Goal: Transaction & Acquisition: Book appointment/travel/reservation

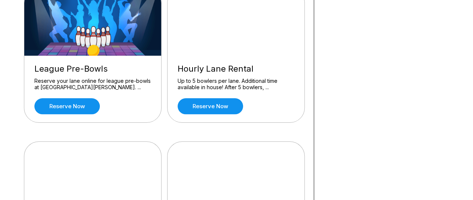
scroll to position [411, 0]
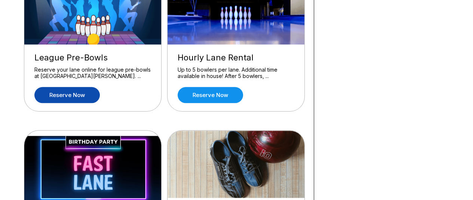
click at [62, 96] on link "Reserve now" at bounding box center [66, 95] width 65 height 16
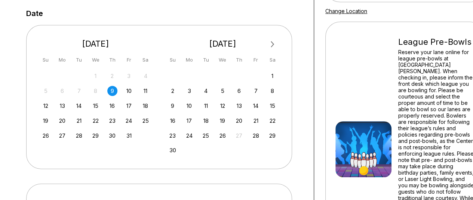
scroll to position [150, 0]
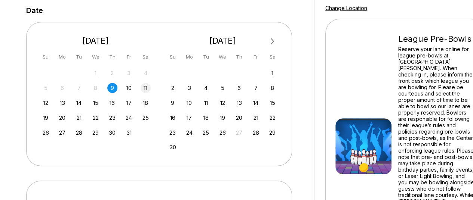
click at [146, 89] on div "11" at bounding box center [146, 88] width 10 height 10
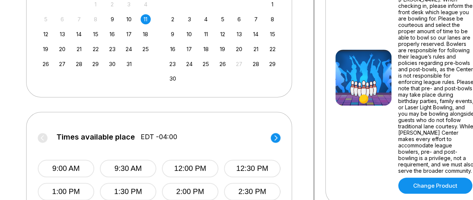
scroll to position [262, 0]
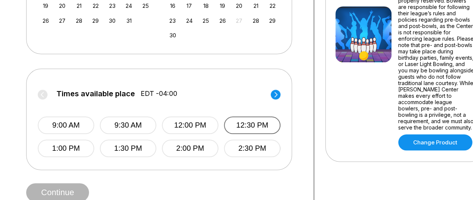
click at [260, 122] on button "12:30 PM" at bounding box center [252, 126] width 56 height 18
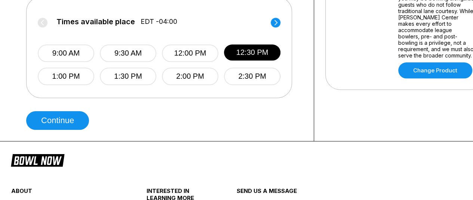
scroll to position [337, 0]
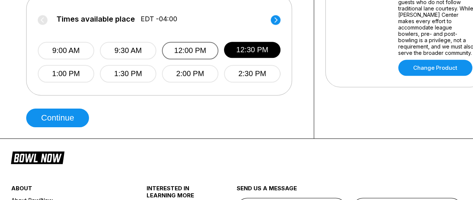
click at [185, 50] on button "12:00 PM" at bounding box center [190, 51] width 56 height 18
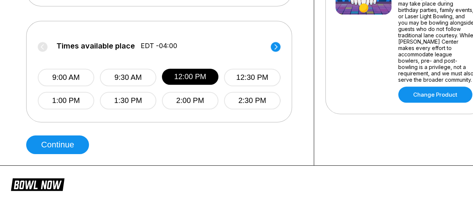
scroll to position [299, 0]
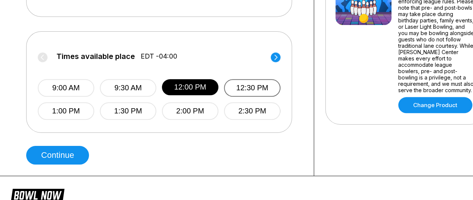
click at [232, 86] on button "12:30 PM" at bounding box center [252, 88] width 56 height 18
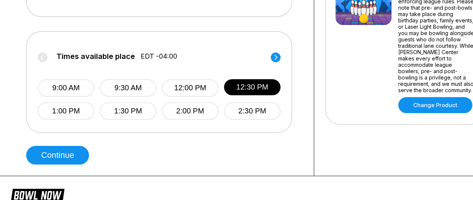
scroll to position [337, 0]
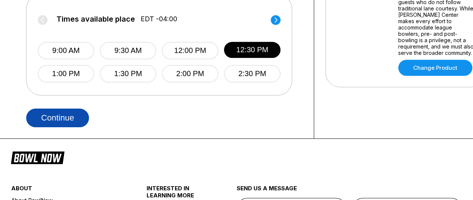
click at [47, 123] on button "Continue" at bounding box center [57, 118] width 63 height 19
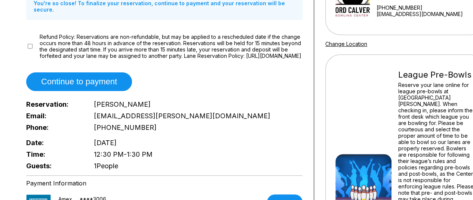
scroll to position [112, 0]
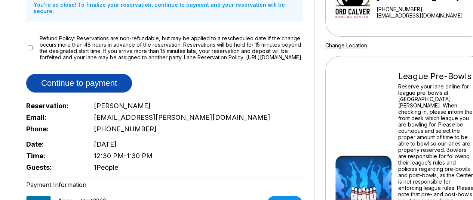
click at [74, 82] on button "Continue to payment" at bounding box center [79, 83] width 106 height 19
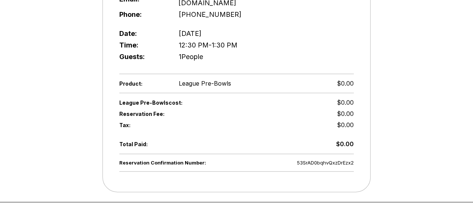
scroll to position [187, 0]
